Goal: Browse casually: Explore the website without a specific task or goal

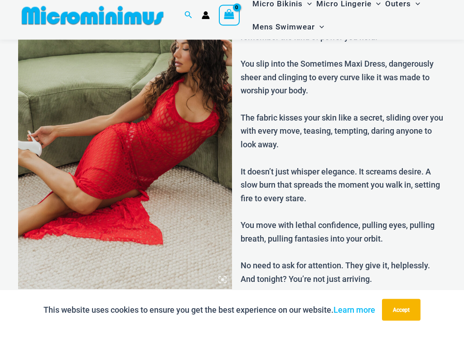
scroll to position [98, 0]
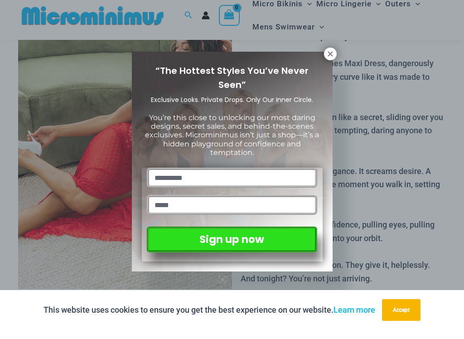
click at [404, 308] on button "Accept" at bounding box center [401, 319] width 39 height 22
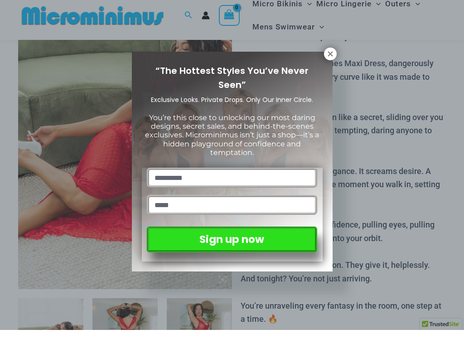
click at [331, 60] on icon at bounding box center [330, 62] width 5 height 5
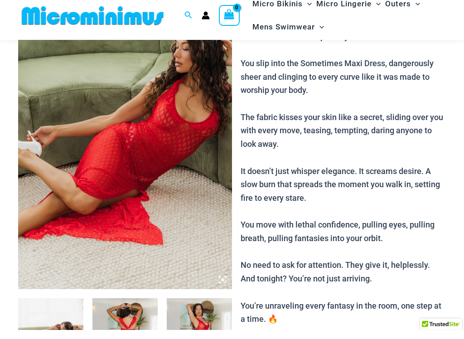
click at [69, 160] on img at bounding box center [125, 137] width 214 height 321
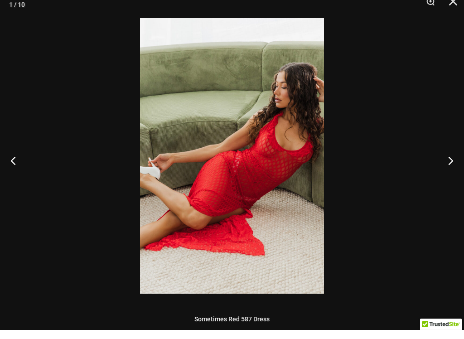
click at [455, 171] on button "Next" at bounding box center [447, 169] width 34 height 45
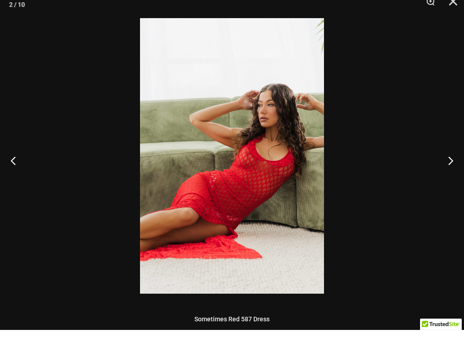
click at [460, 165] on button "Next" at bounding box center [447, 169] width 34 height 45
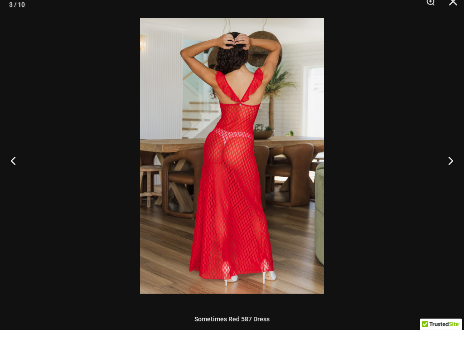
click at [458, 163] on button "Next" at bounding box center [447, 169] width 34 height 45
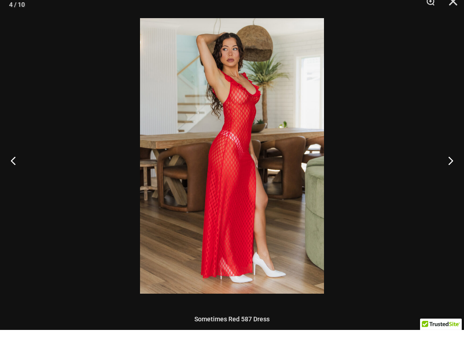
click at [458, 161] on button "Next" at bounding box center [447, 169] width 34 height 45
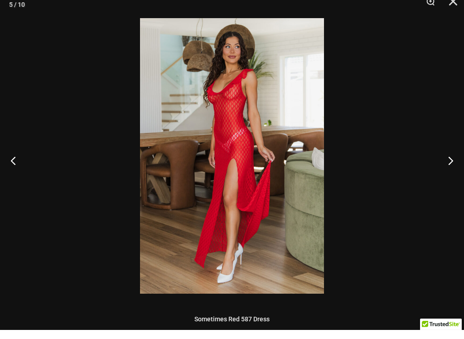
click at [457, 163] on button "Next" at bounding box center [447, 169] width 34 height 45
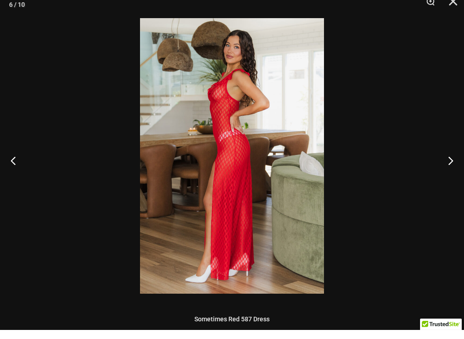
click at [460, 165] on button "Next" at bounding box center [447, 169] width 34 height 45
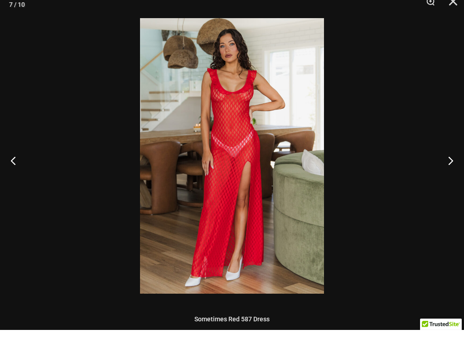
click at [461, 160] on button "Next" at bounding box center [447, 169] width 34 height 45
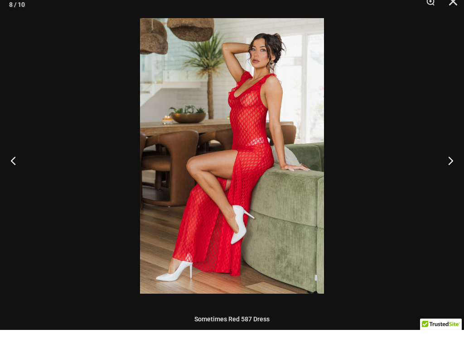
click at [461, 159] on button "Next" at bounding box center [447, 169] width 34 height 45
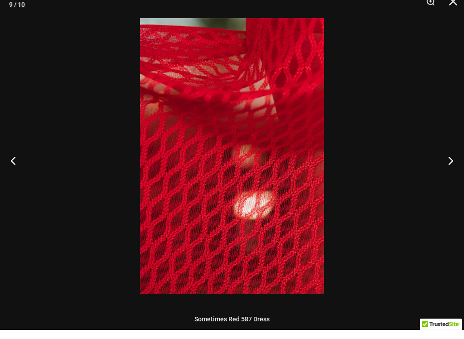
click at [458, 161] on button "Next" at bounding box center [447, 169] width 34 height 45
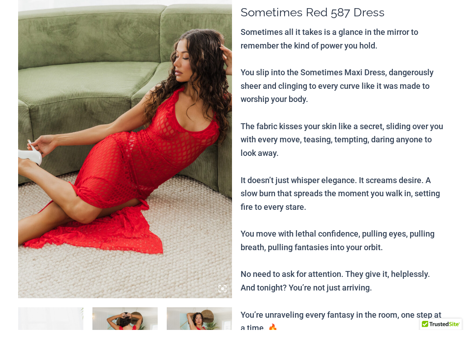
scroll to position [0, 0]
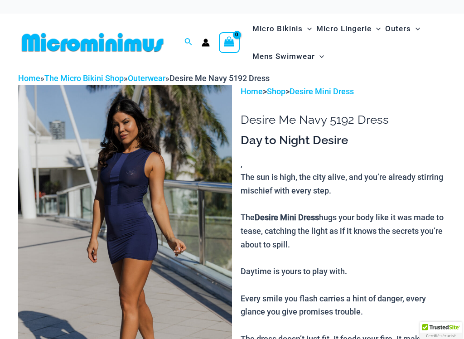
click at [115, 181] on img at bounding box center [125, 245] width 214 height 321
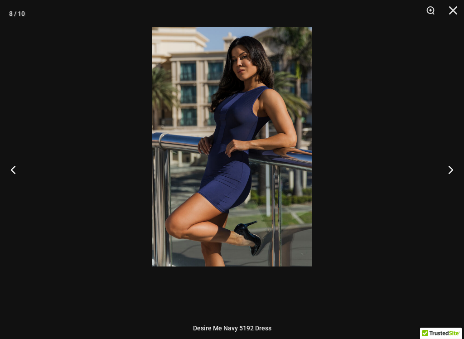
click at [152, 175] on img at bounding box center [232, 146] width 160 height 239
